Goal: Transaction & Acquisition: Purchase product/service

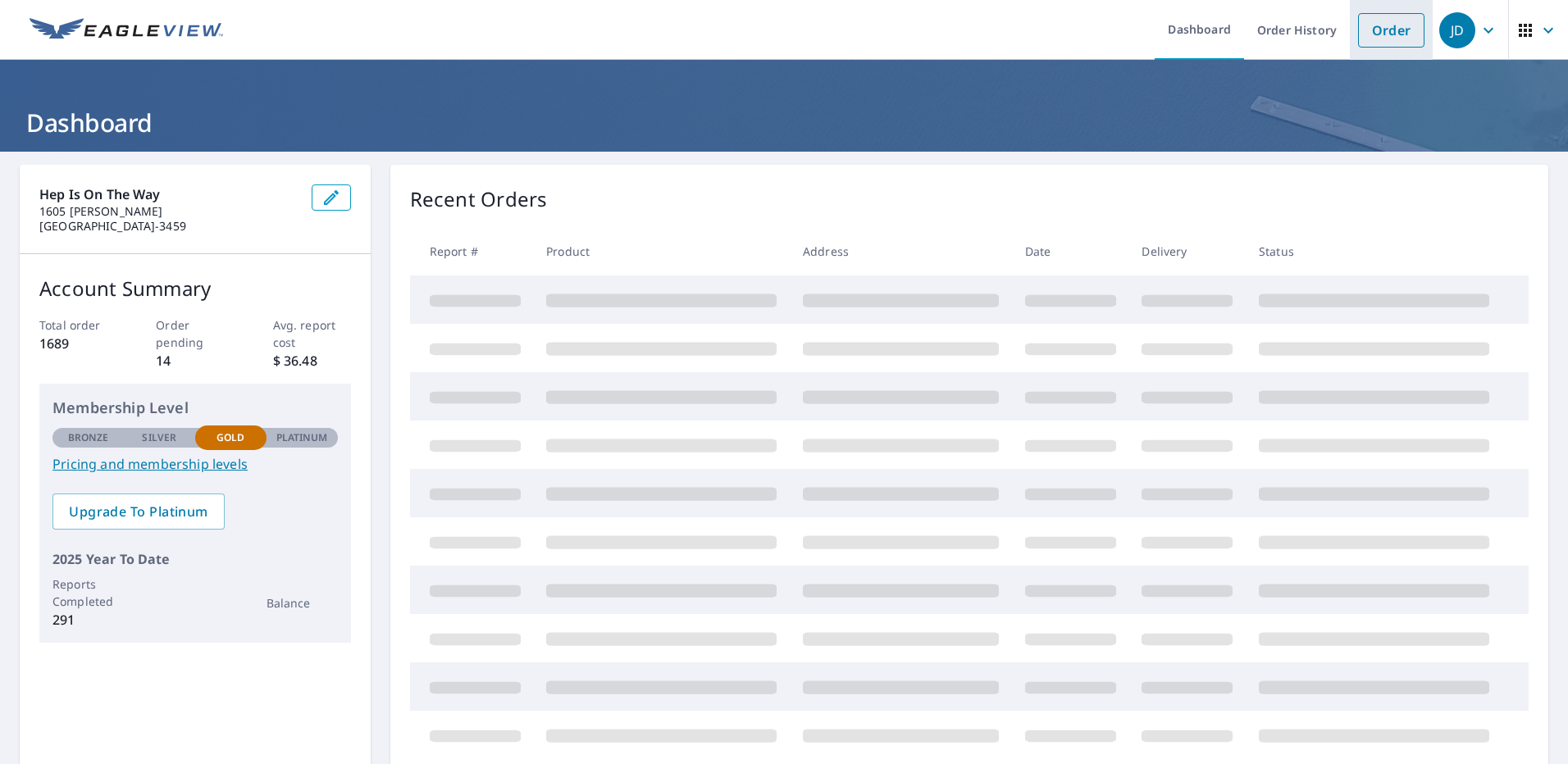
click at [1396, 29] on link "Order" at bounding box center [1391, 30] width 67 height 34
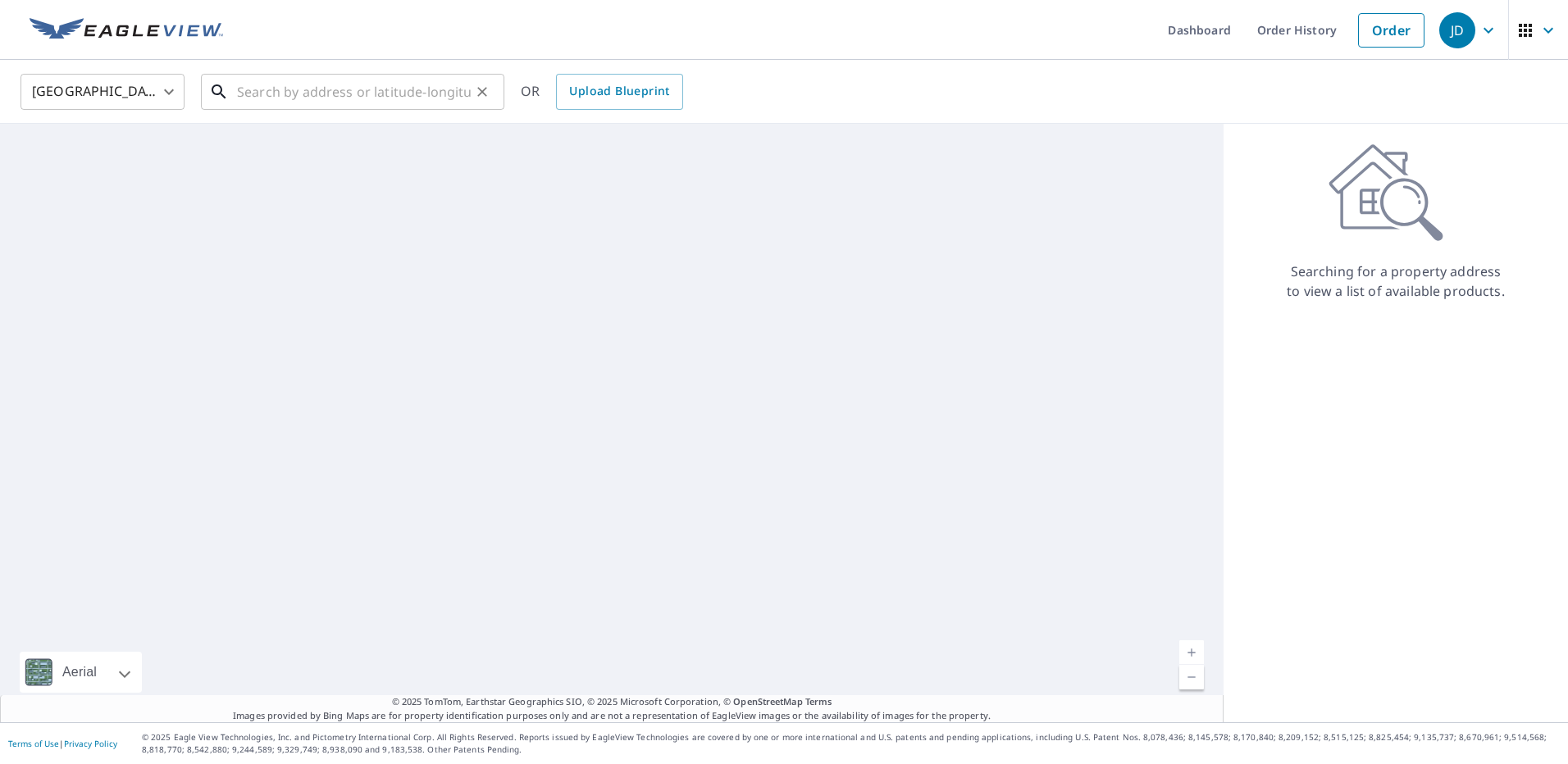
click at [287, 88] on input "text" at bounding box center [353, 92] width 233 height 46
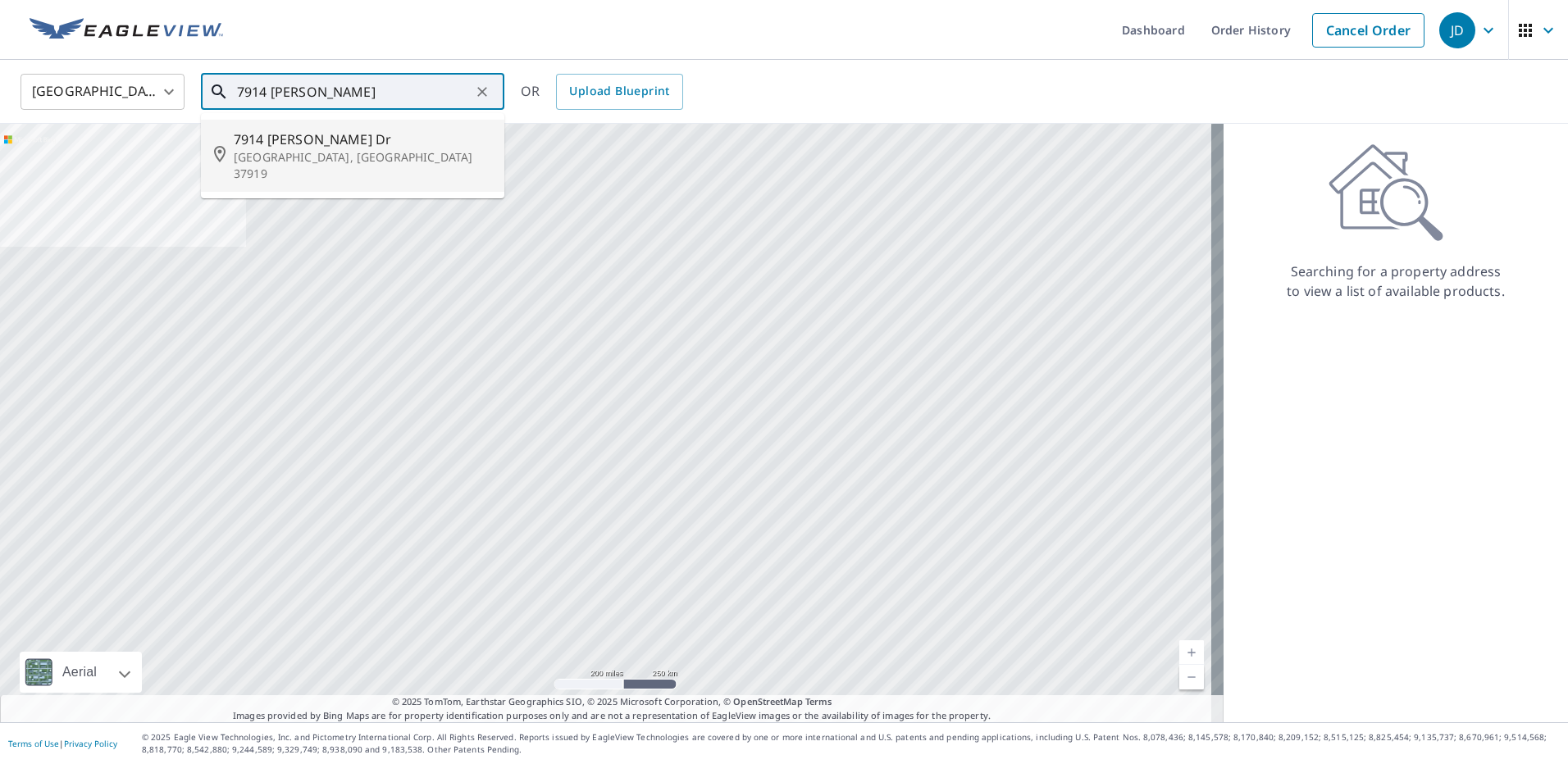
click at [383, 139] on span "7914 [PERSON_NAME] Dr" at bounding box center [362, 139] width 258 height 20
type input "[STREET_ADDRESS][PERSON_NAME][PERSON_NAME]"
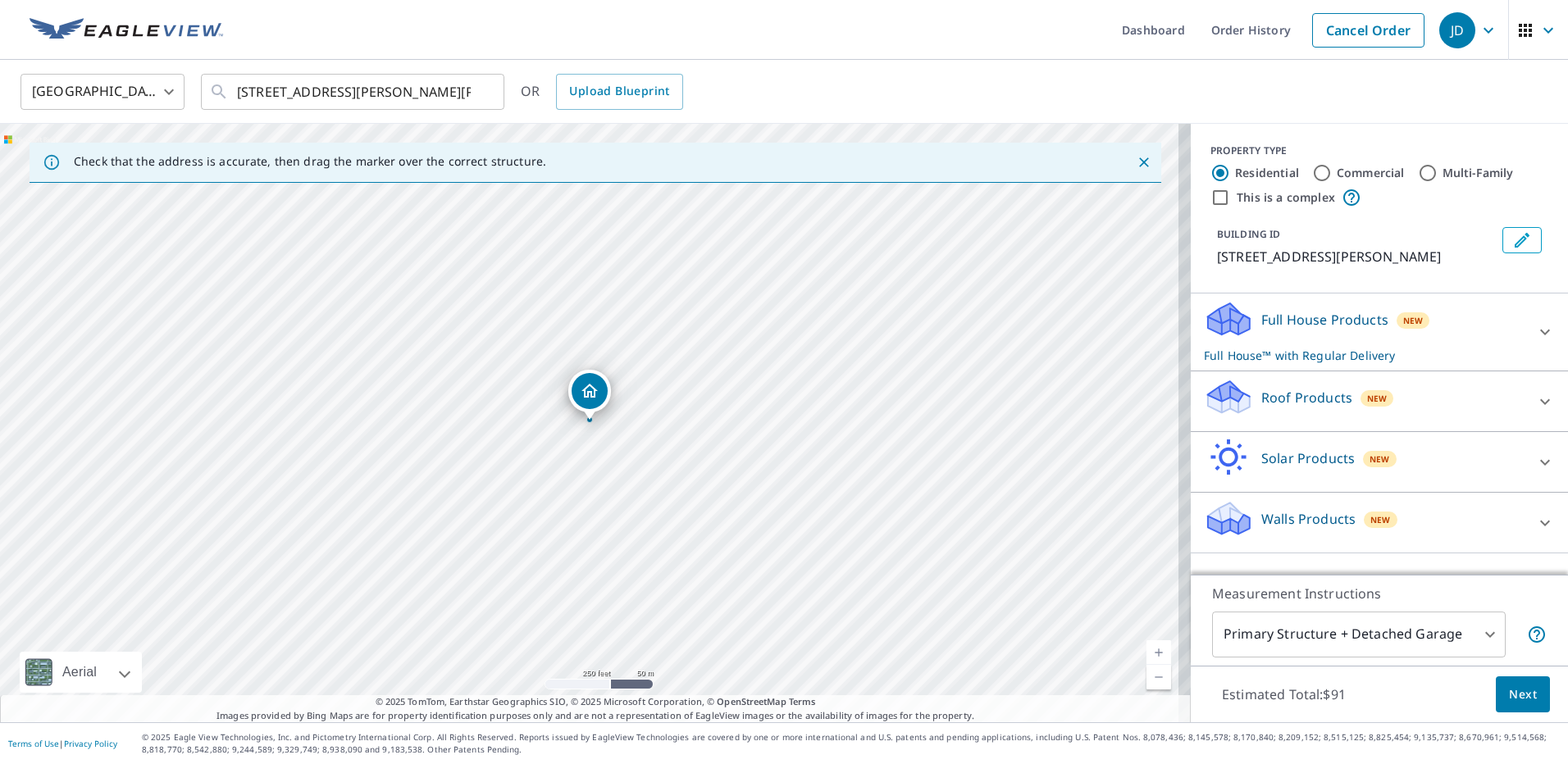
click at [1151, 644] on link "Current Level 17, Zoom In" at bounding box center [1159, 652] width 25 height 25
click at [1151, 644] on link "Current Level 18, Zoom In" at bounding box center [1159, 652] width 25 height 25
click at [1151, 644] on link "Current Level 19, Zoom In" at bounding box center [1159, 652] width 25 height 25
click at [1151, 644] on link "Current Level 20, Zoom In Disabled" at bounding box center [1159, 652] width 25 height 25
drag, startPoint x: 590, startPoint y: 393, endPoint x: 592, endPoint y: 381, distance: 12.2
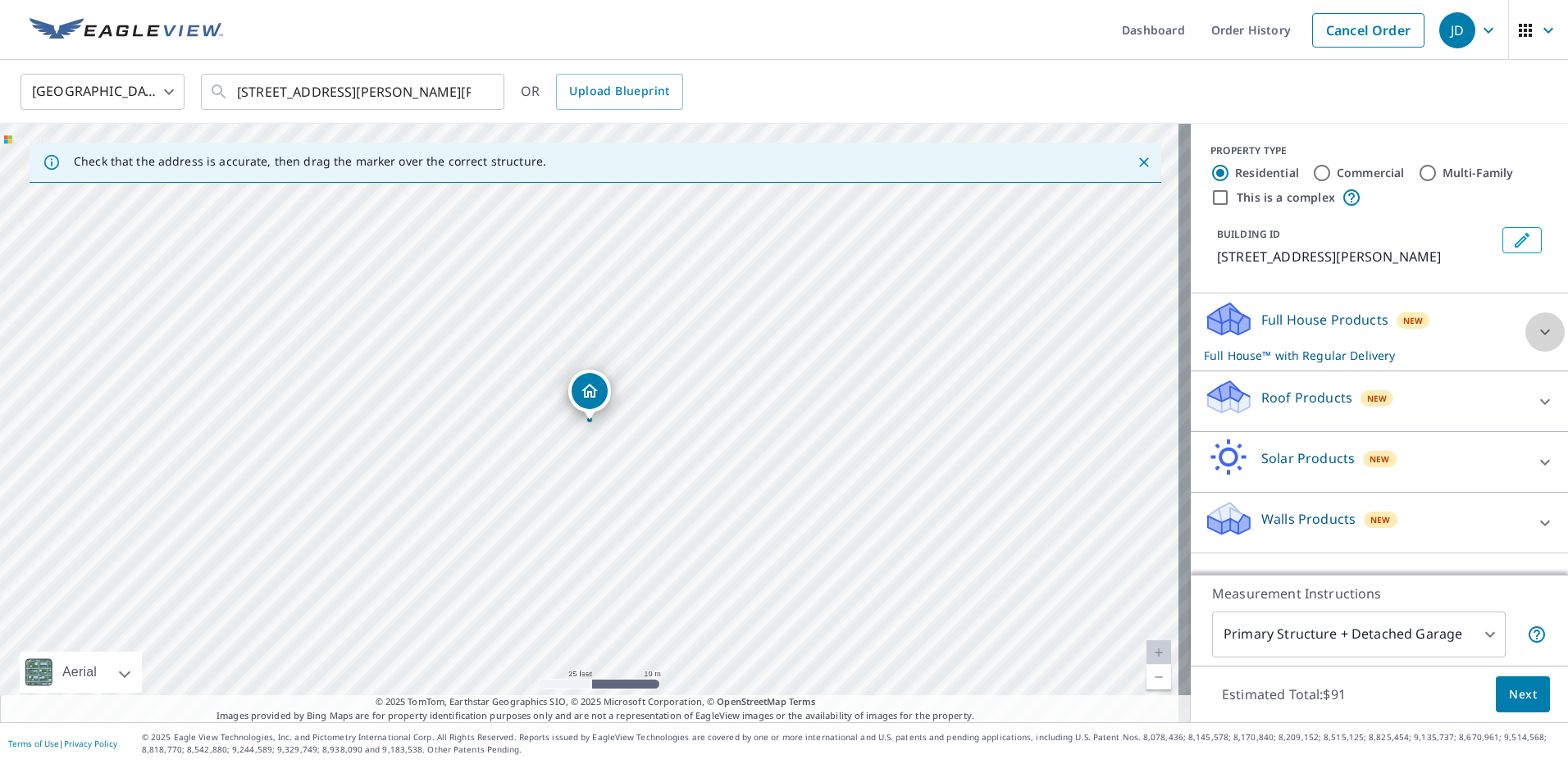
click at [1543, 331] on div at bounding box center [1545, 332] width 39 height 39
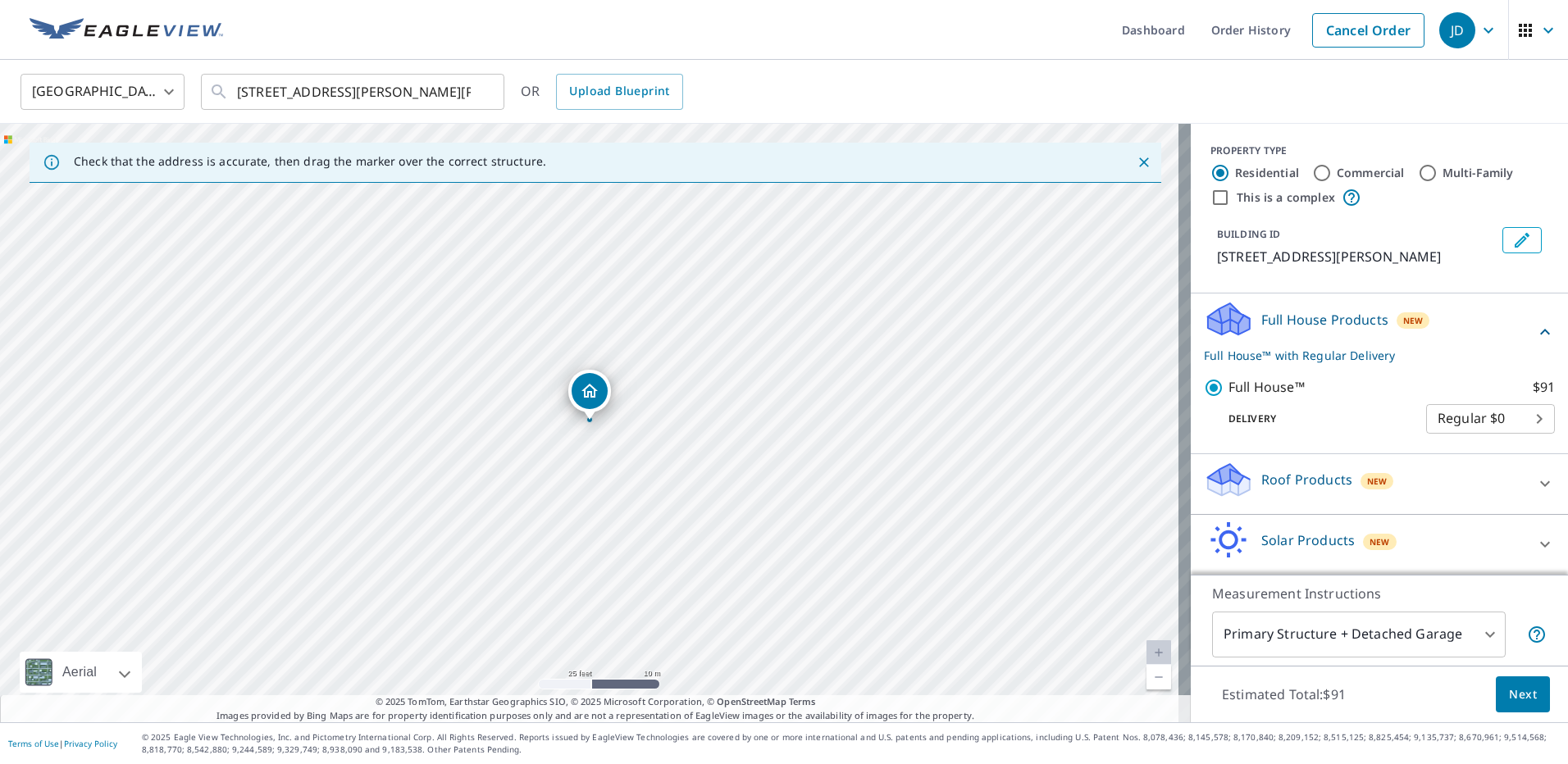
click at [1535, 479] on icon at bounding box center [1545, 484] width 20 height 20
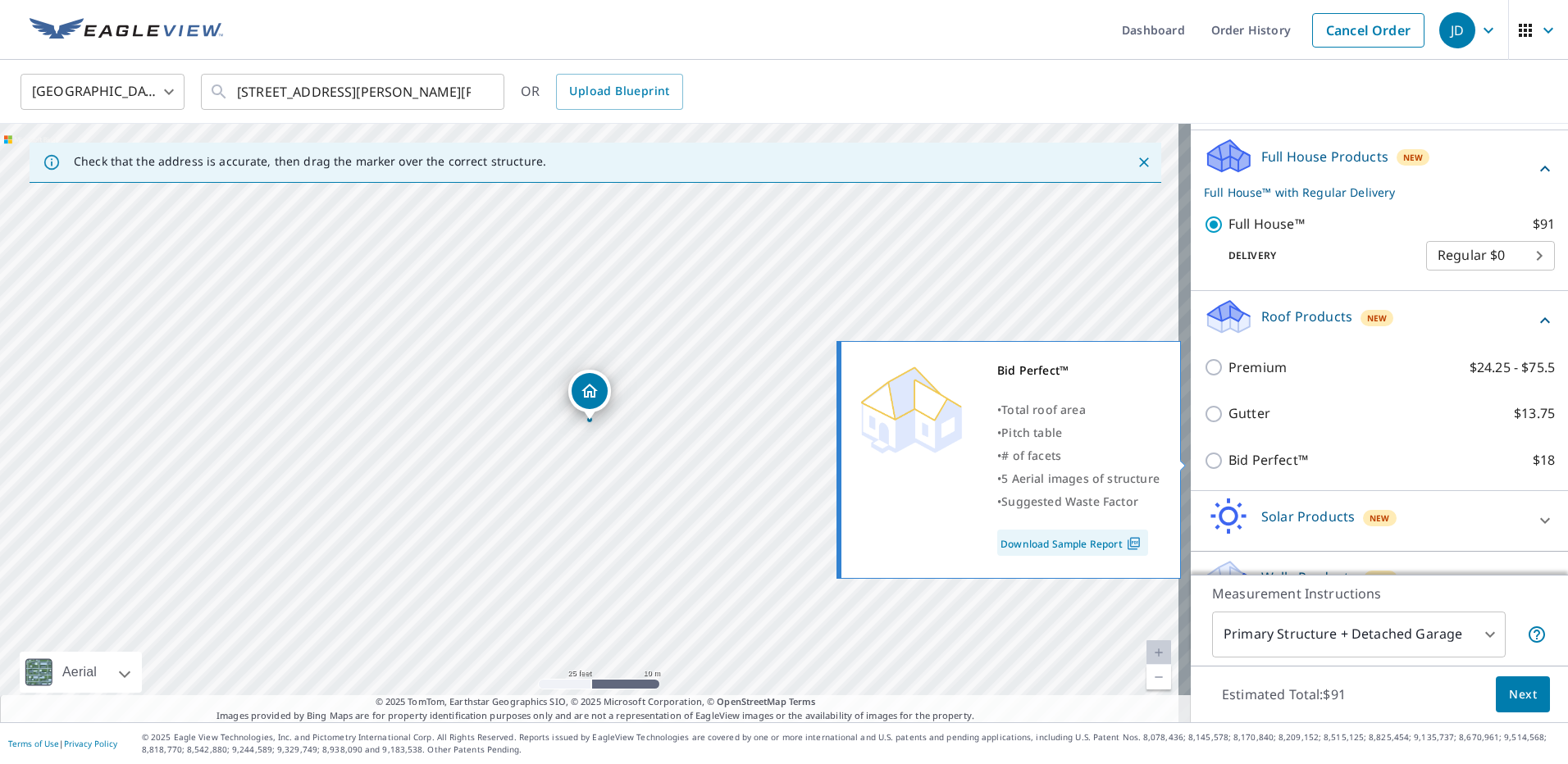
scroll to position [164, 0]
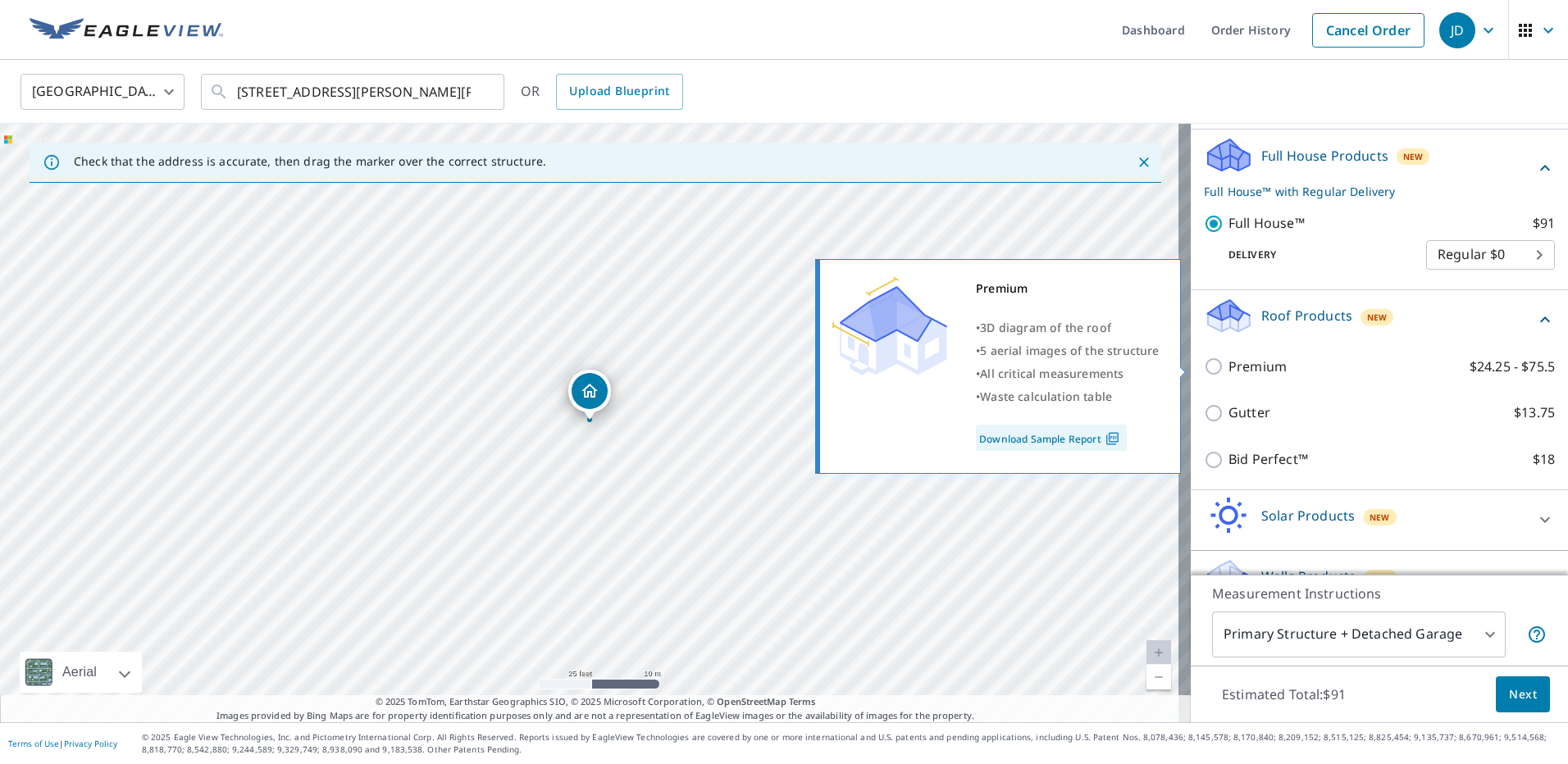
click at [1204, 362] on input "Premium $24.25 - $75.5" at bounding box center [1216, 367] width 25 height 20
checkbox input "true"
checkbox input "false"
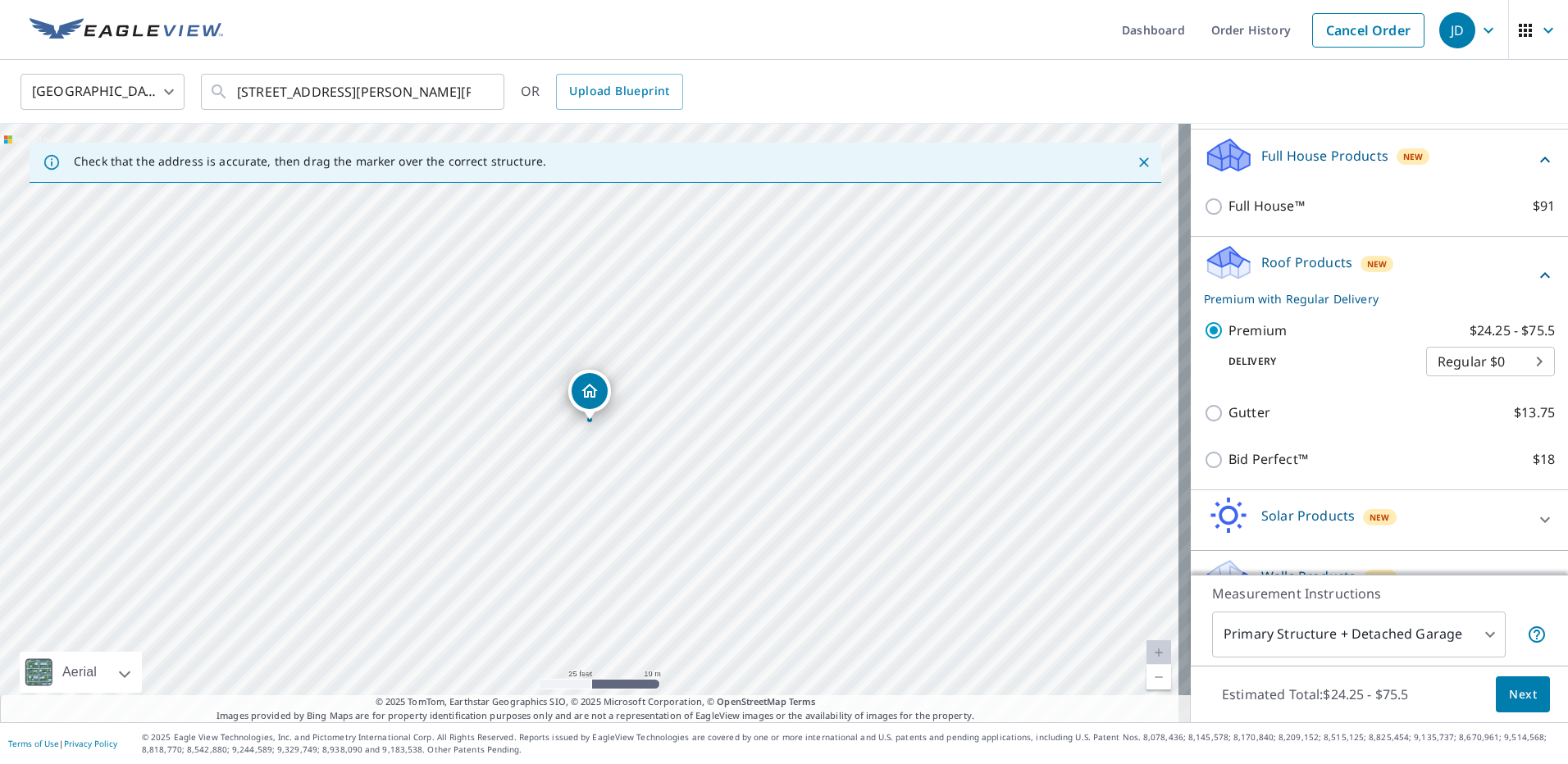
click at [1524, 696] on span "Next" at bounding box center [1522, 694] width 28 height 21
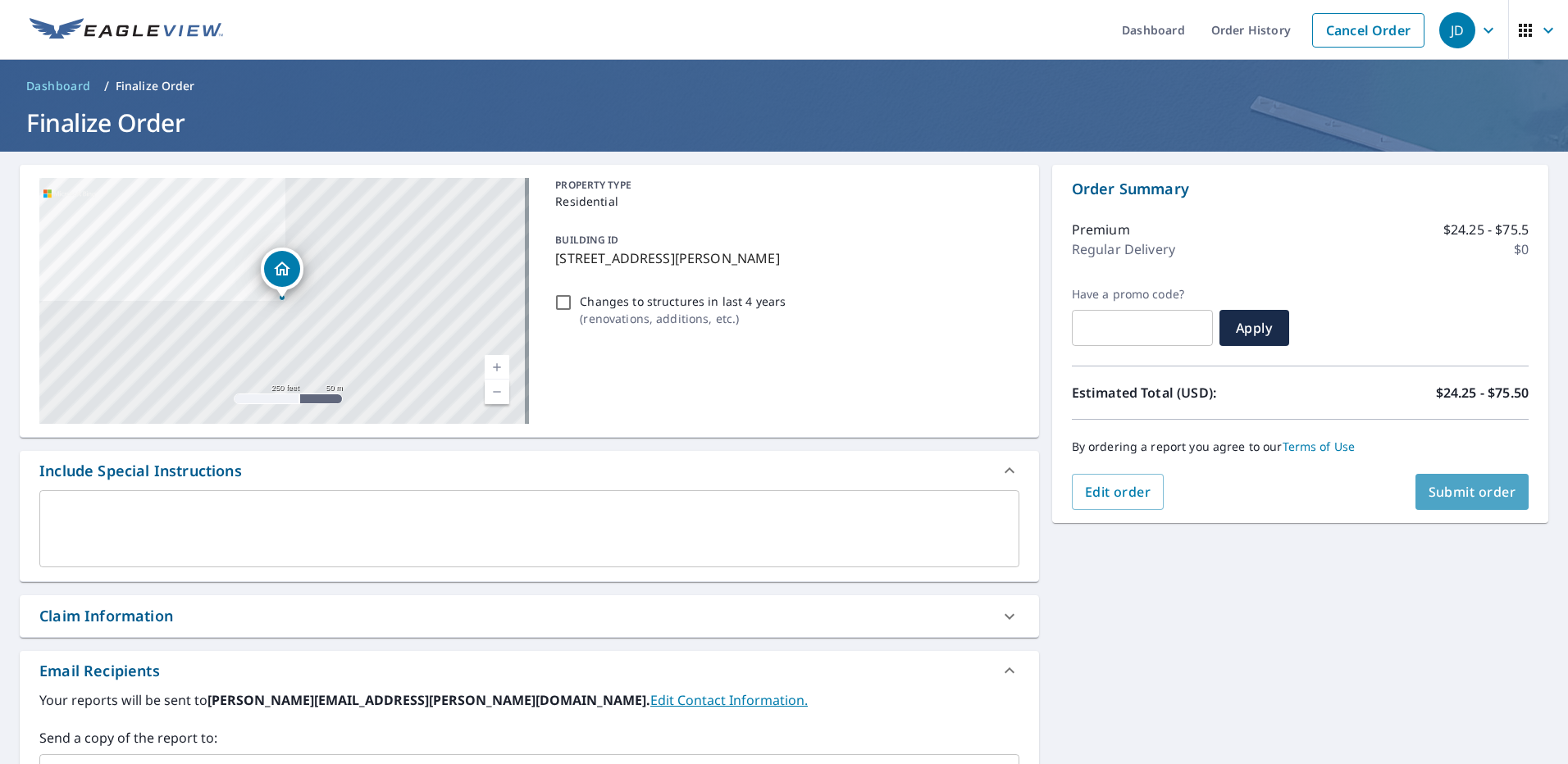
click at [1475, 496] on span "Submit order" at bounding box center [1472, 492] width 88 height 18
